Goal: Information Seeking & Learning: Learn about a topic

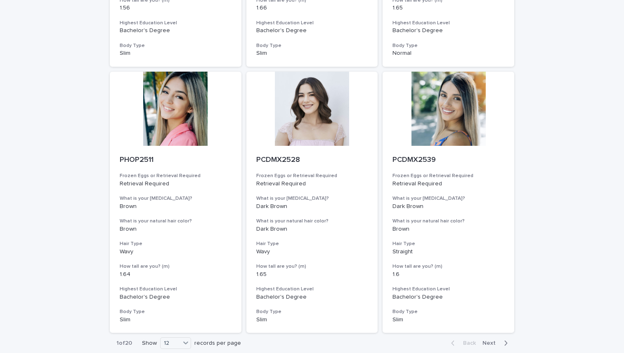
scroll to position [880, 0]
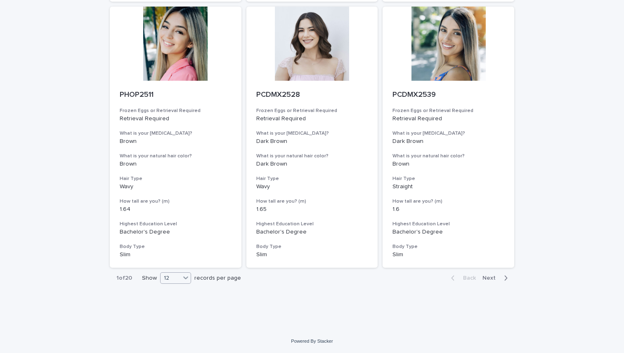
click at [172, 277] on div "12" at bounding box center [170, 278] width 20 height 9
click at [179, 309] on div "36" at bounding box center [176, 309] width 30 height 10
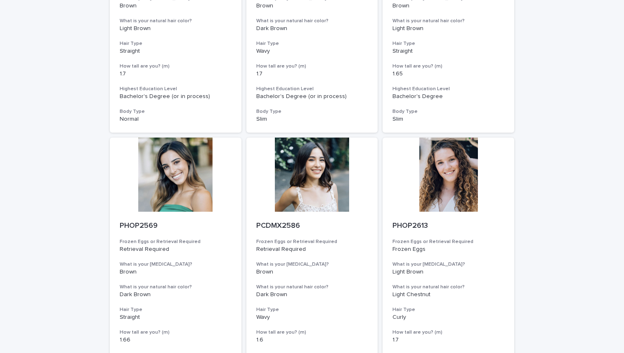
scroll to position [3013, 0]
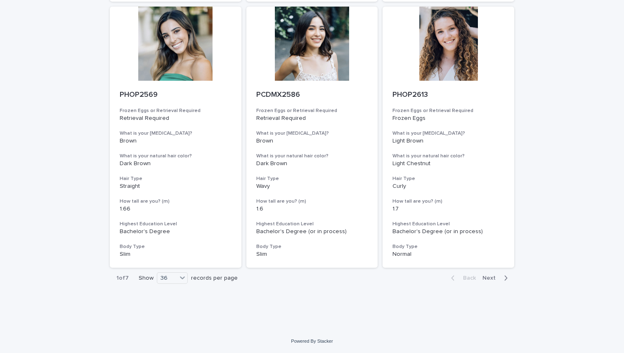
click at [487, 278] on span "Next" at bounding box center [491, 279] width 18 height 6
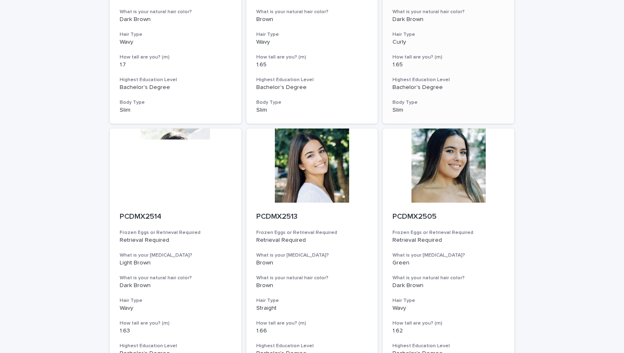
scroll to position [3013, 0]
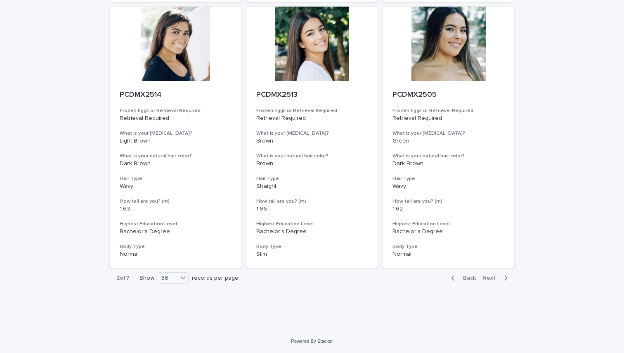
click at [496, 281] on span "Next" at bounding box center [491, 279] width 18 height 6
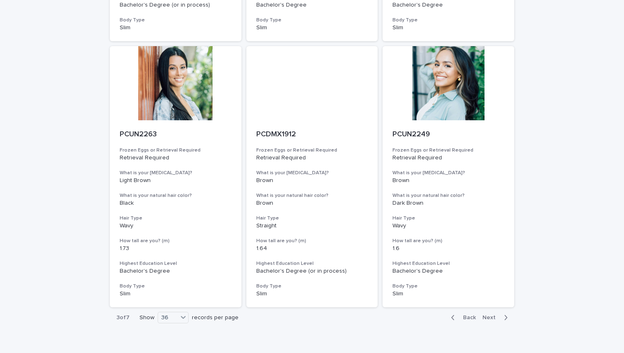
scroll to position [3013, 0]
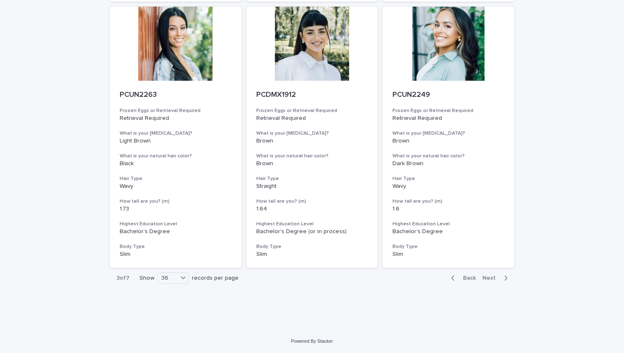
click at [493, 278] on span "Next" at bounding box center [491, 279] width 18 height 6
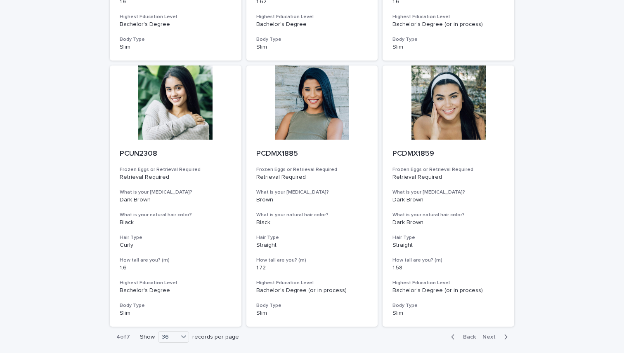
scroll to position [3013, 0]
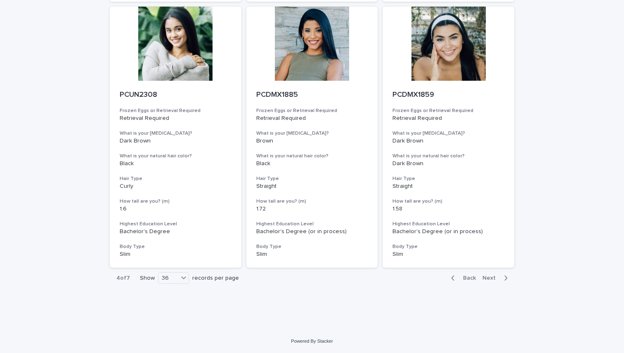
click at [495, 277] on span "Next" at bounding box center [491, 279] width 18 height 6
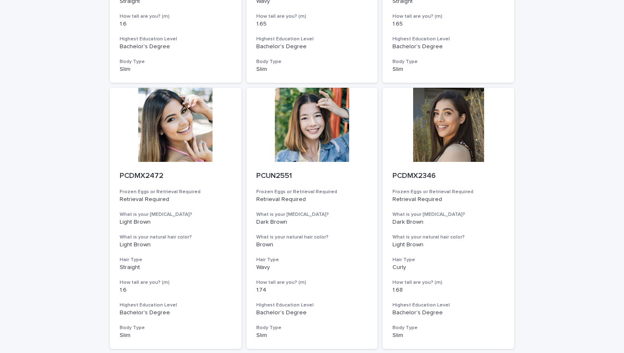
scroll to position [3013, 0]
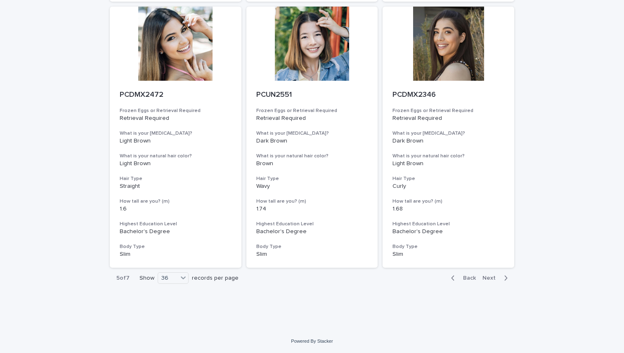
click at [501, 278] on div "button" at bounding box center [503, 278] width 7 height 7
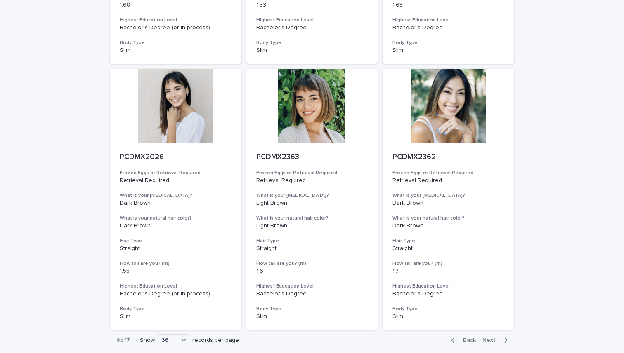
scroll to position [3013, 0]
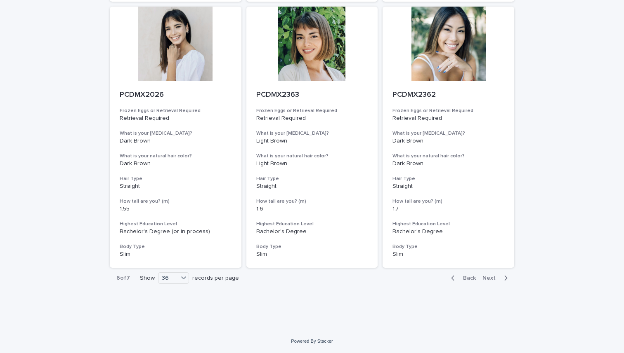
click at [496, 279] on span "Next" at bounding box center [491, 279] width 18 height 6
